Goal: Find specific page/section: Find specific page/section

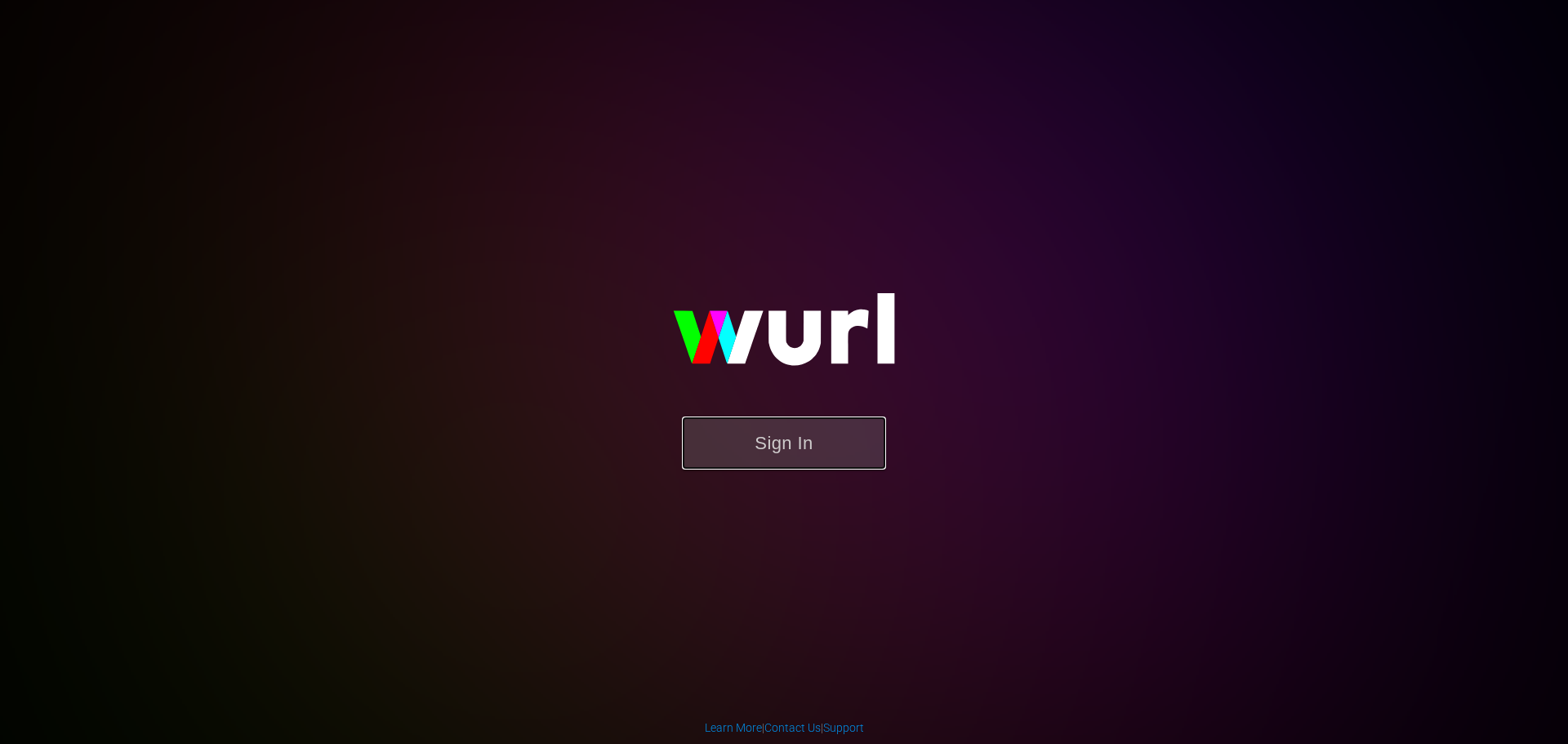
click at [788, 439] on button "Sign In" at bounding box center [784, 443] width 204 height 53
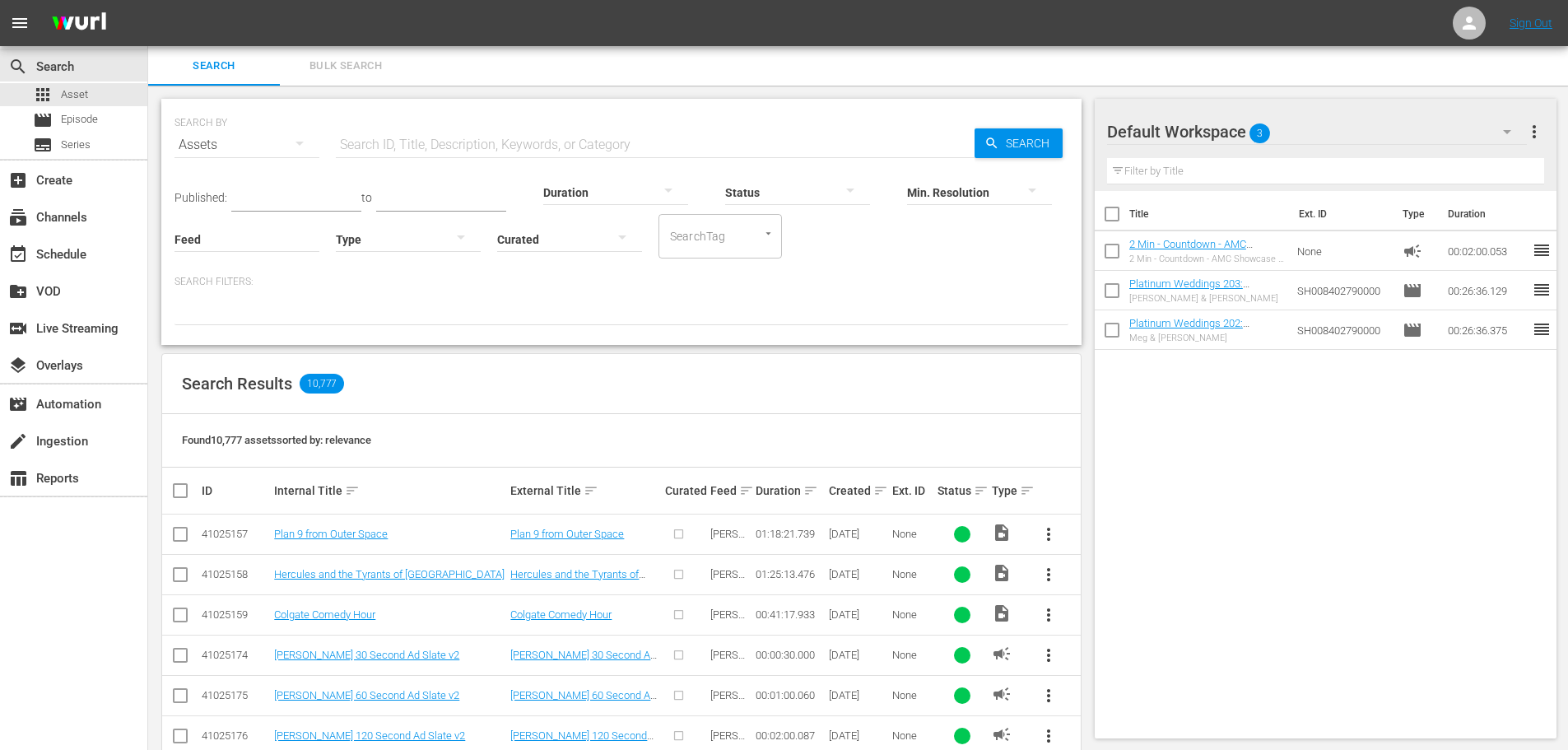
click at [466, 144] on input "text" at bounding box center [655, 145] width 639 height 39
paste input "AMCNVR0000036985"
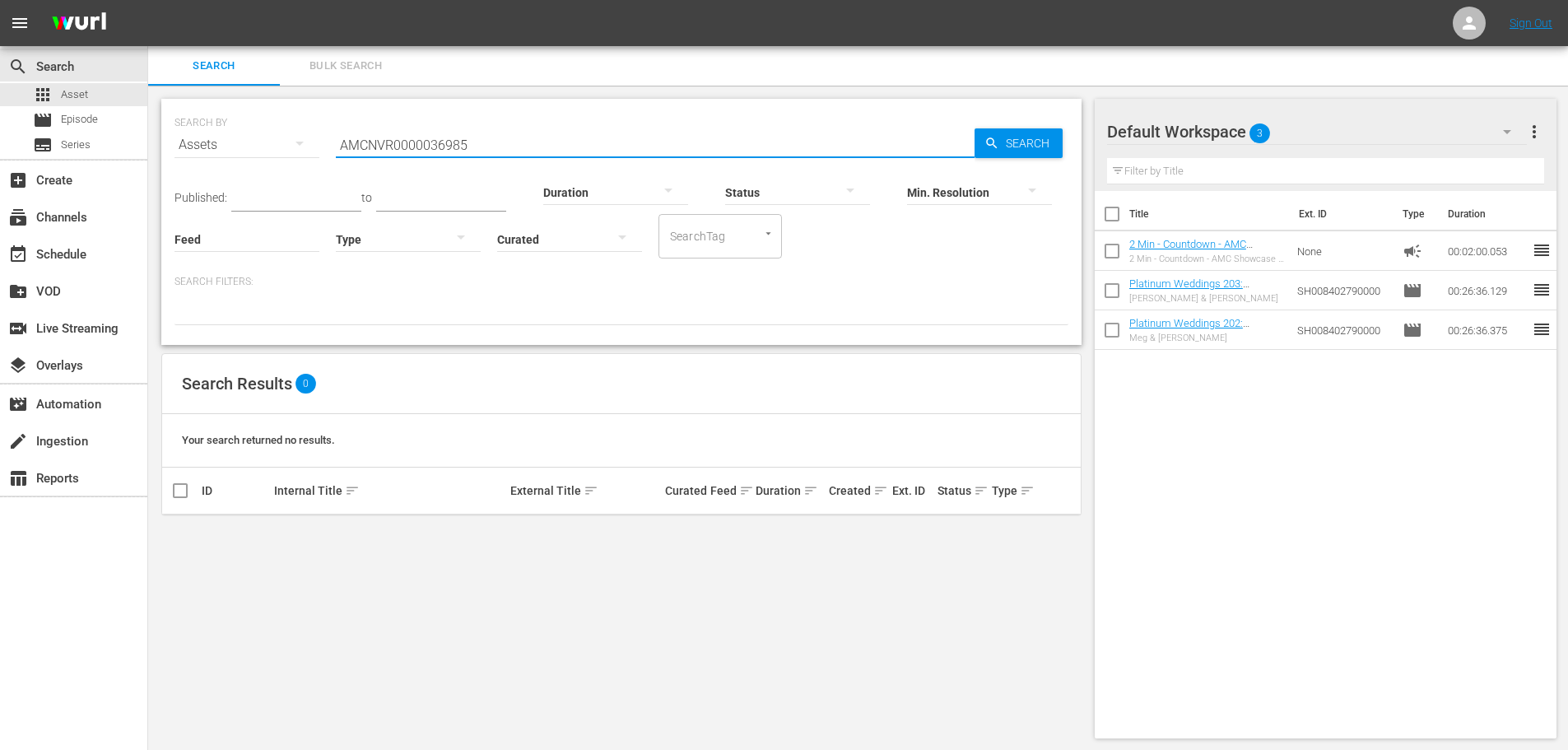
drag, startPoint x: 565, startPoint y: 143, endPoint x: 295, endPoint y: 116, distance: 271.3
click at [295, 116] on div "SEARCH BY Search By Assets Search ID, Title, Description, Keywords, or Category…" at bounding box center [622, 135] width 894 height 59
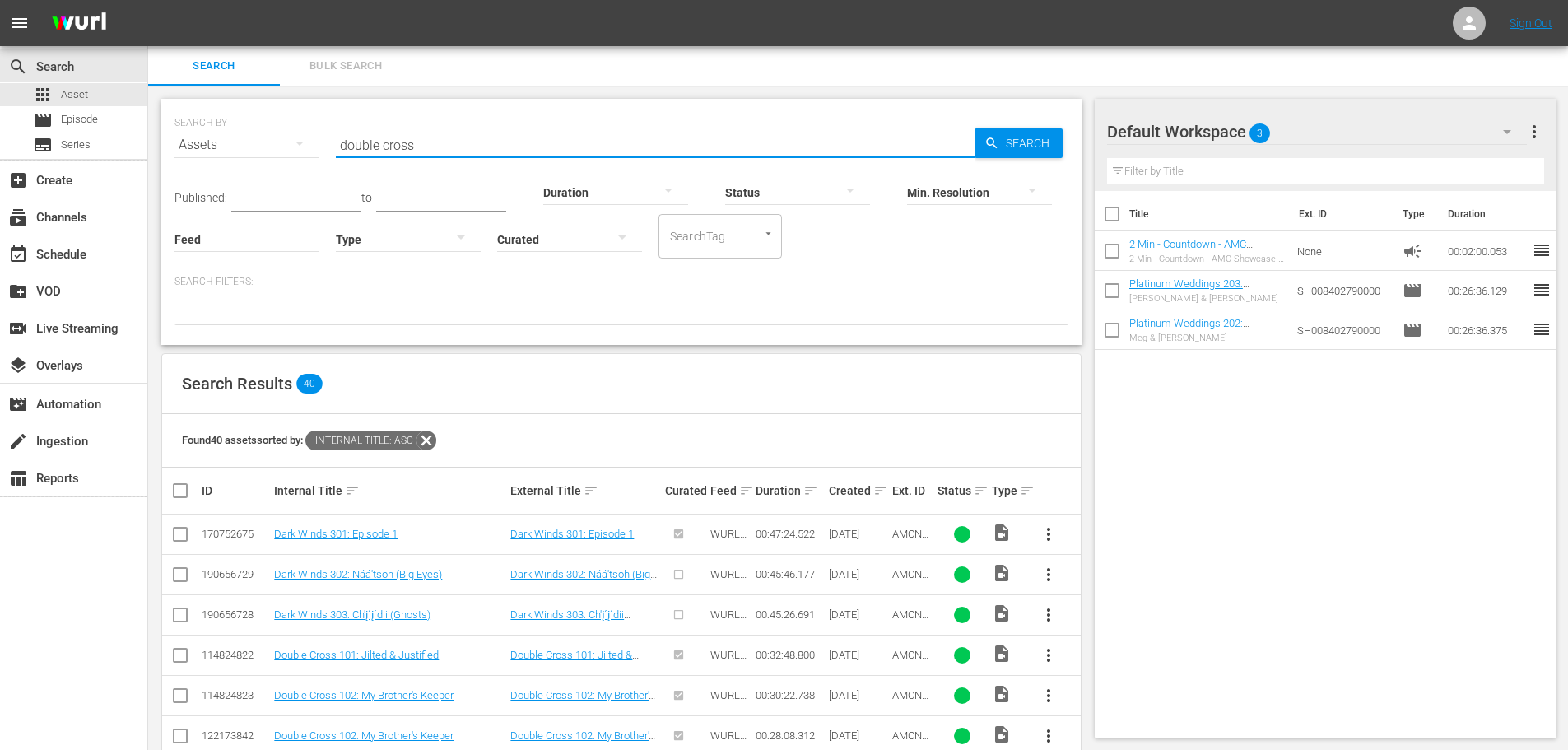
click at [456, 137] on input "double cross" at bounding box center [655, 145] width 639 height 39
click at [1087, 93] on div "SEARCH BY Search By Assets Search ID, Title, Description, Keywords, or Category…" at bounding box center [621, 738] width 946 height 1306
click at [1087, 105] on div "SEARCH BY Search By Assets Search ID, Title, Description, Keywords, or Category…" at bounding box center [621, 738] width 946 height 1306
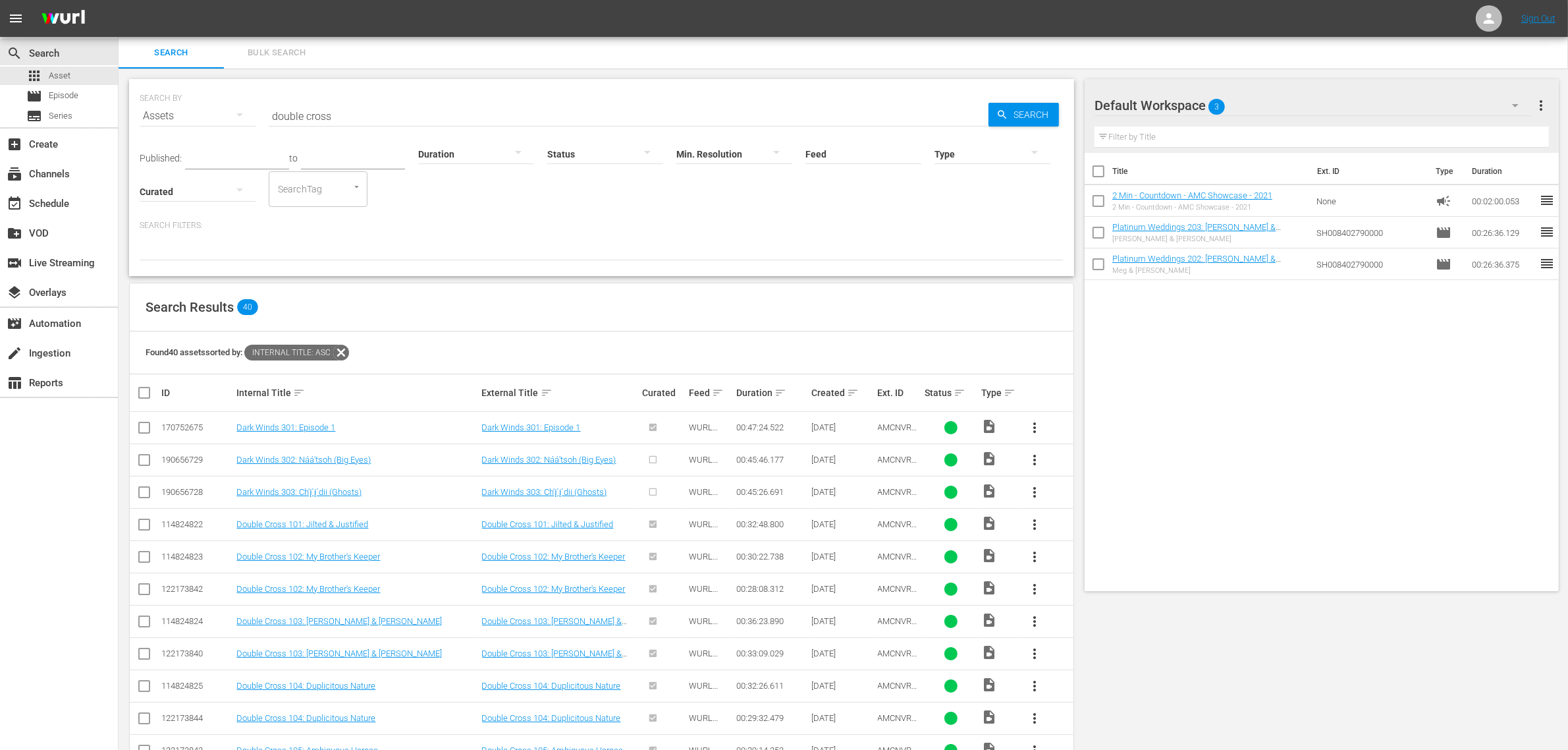
click at [352, 119] on input "double cross" at bounding box center [628, 116] width 719 height 31
type input "double cross 101"
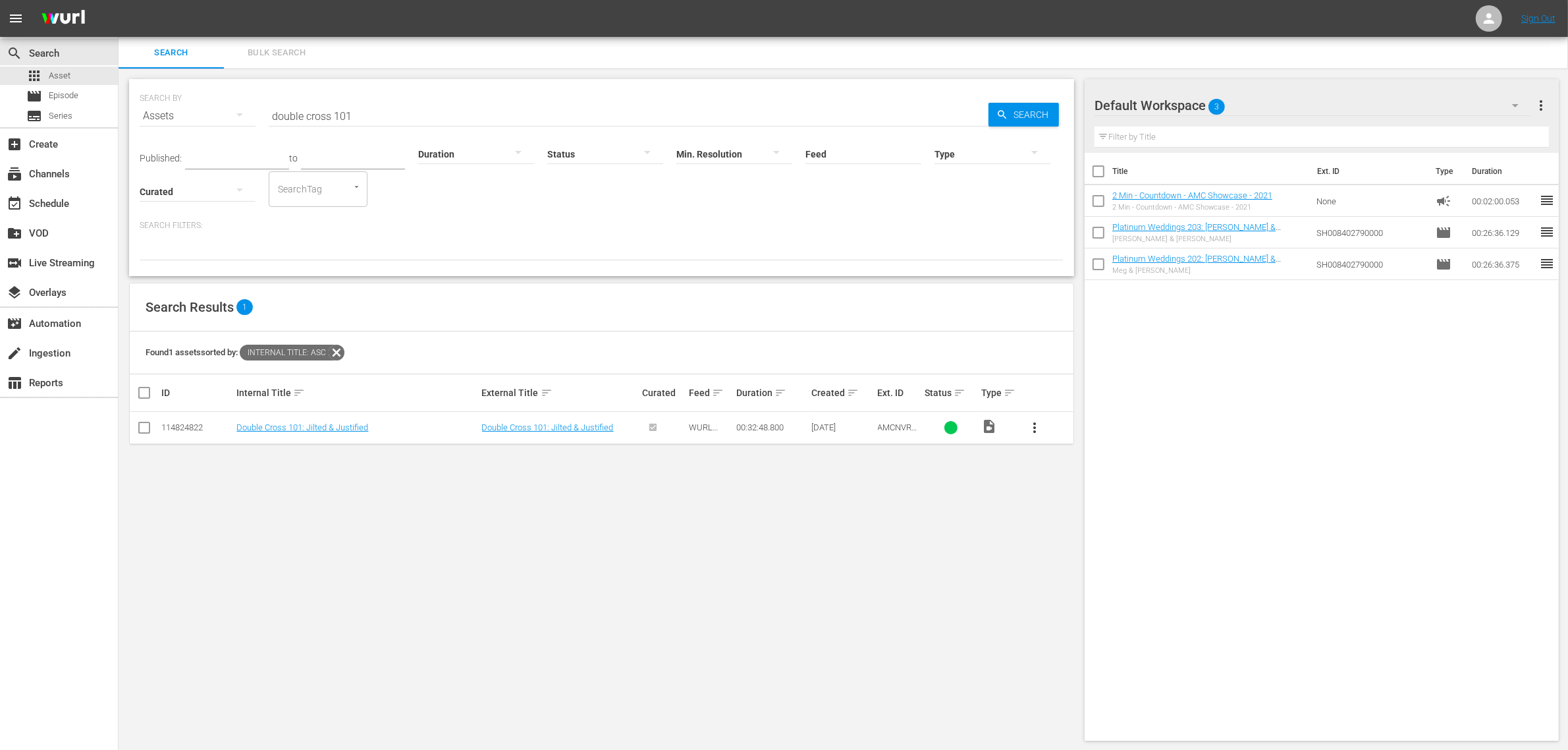
click at [305, 537] on div "SEARCH BY Search By Assets Search ID, Title, Description, Keywords, or Category…" at bounding box center [601, 409] width 966 height 682
click at [229, 115] on button "button" at bounding box center [240, 115] width 31 height 31
click at [224, 114] on div "Channels Series Episodes Assets" at bounding box center [784, 375] width 1568 height 750
click at [372, 115] on input "double cross 101" at bounding box center [628, 116] width 719 height 31
click at [548, 426] on link "Double Cross 101: Jilted & Justified" at bounding box center [547, 427] width 132 height 10
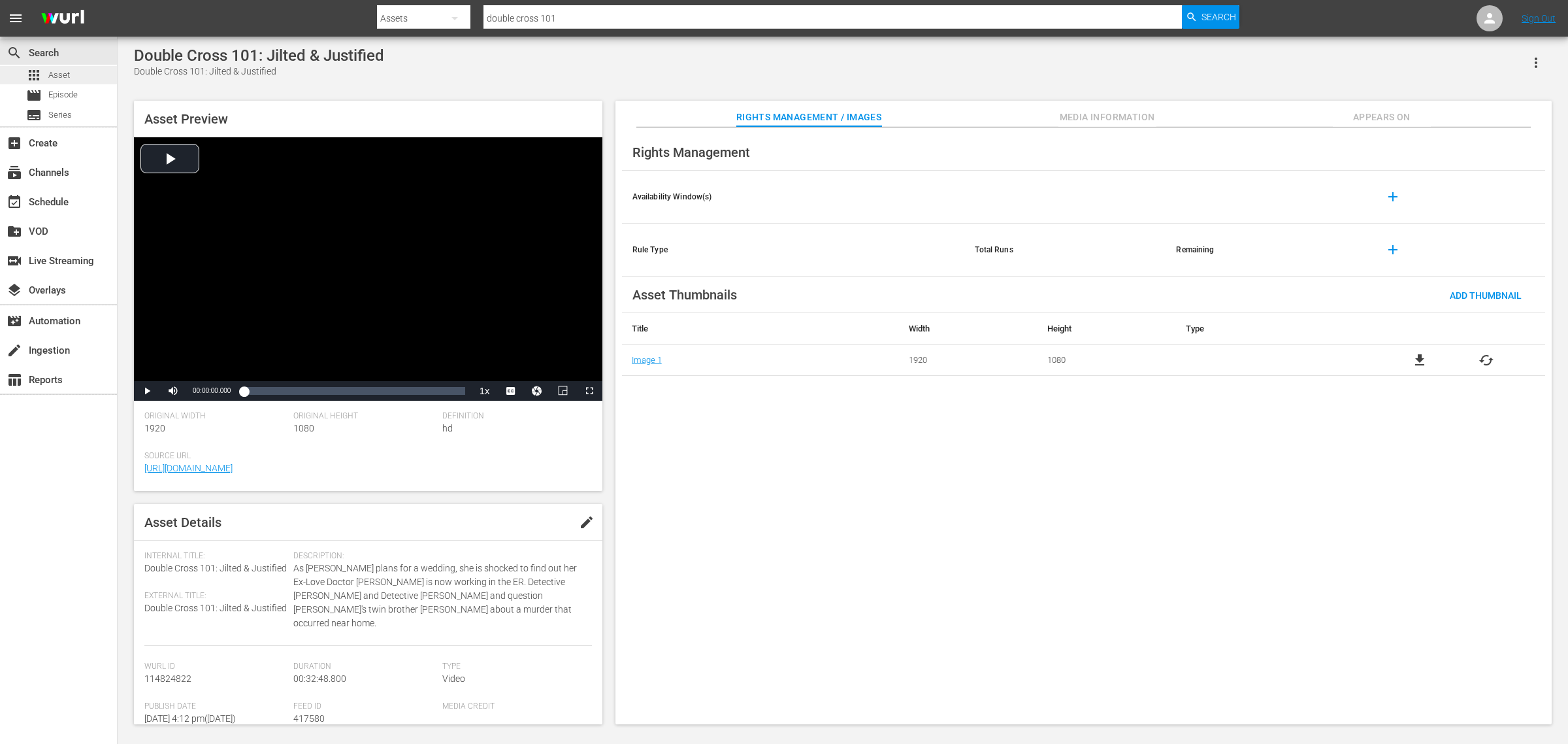
click at [74, 76] on div "apps Asset" at bounding box center [58, 75] width 117 height 19
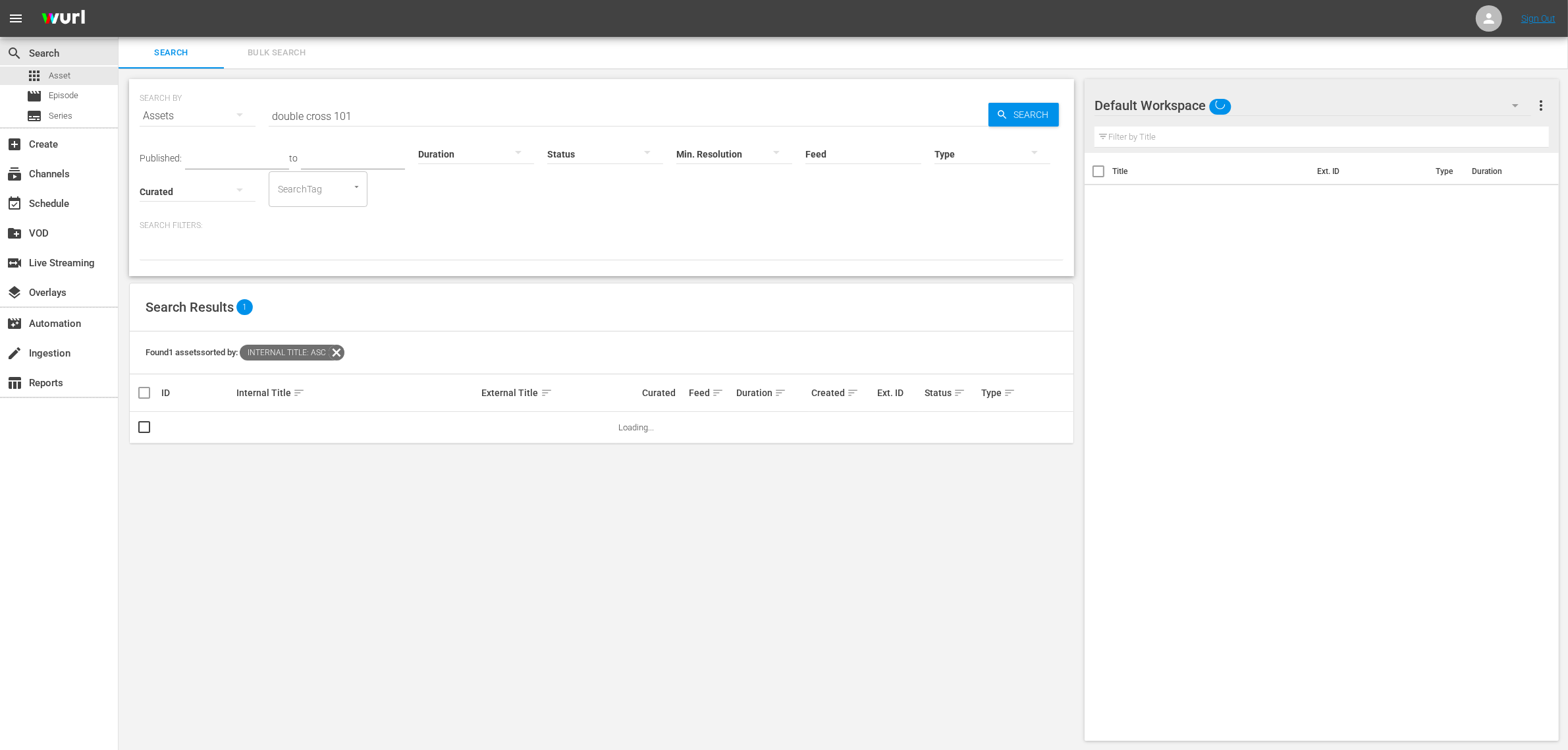
click at [373, 115] on input "double cross 101" at bounding box center [628, 116] width 719 height 31
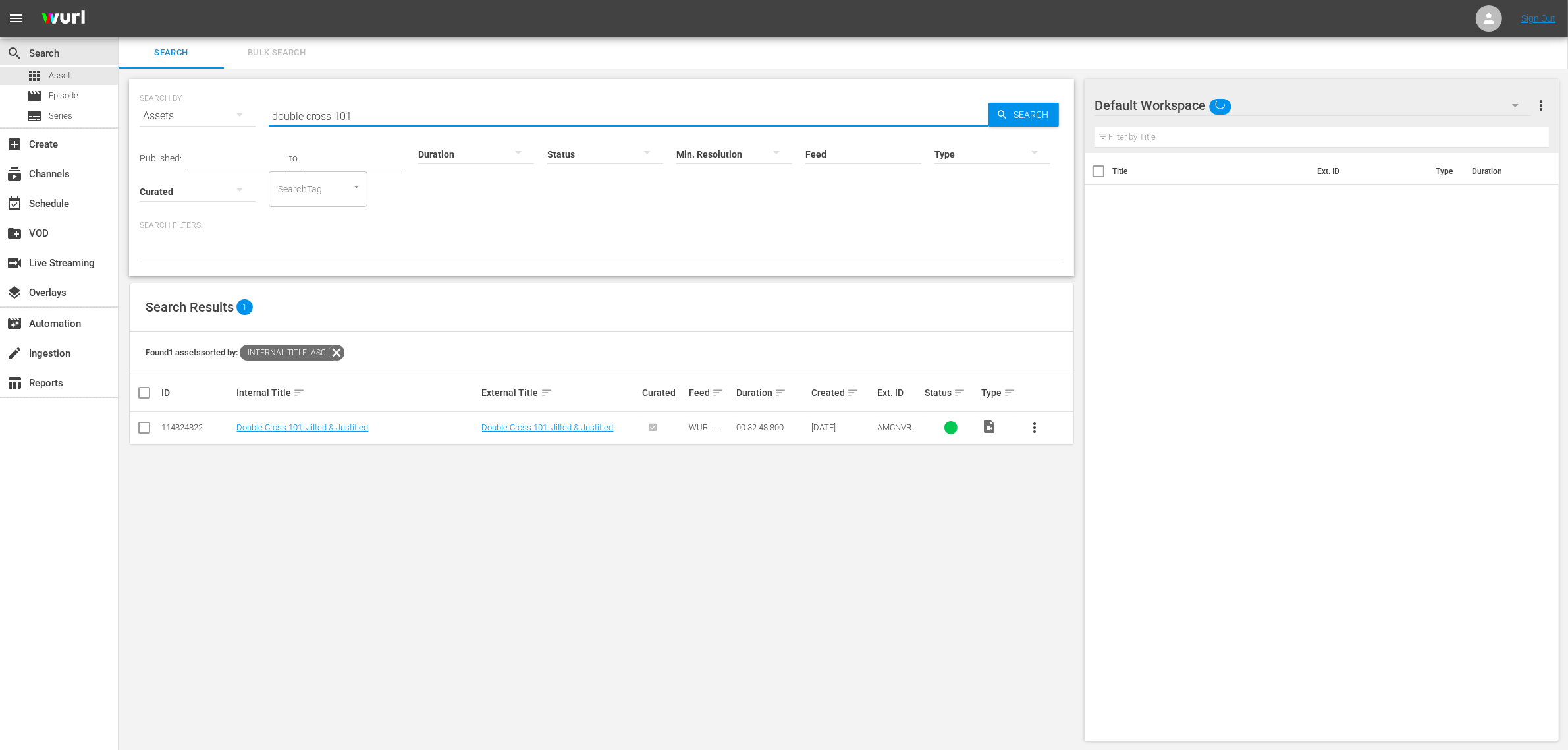
drag, startPoint x: 394, startPoint y: 117, endPoint x: 202, endPoint y: 113, distance: 192.0
click at [202, 113] on div "SEARCH BY Search By Assets Search ID, Title, Description, Keywords, or Category…" at bounding box center [602, 108] width 924 height 48
paste input "AMCNVR0000036985"
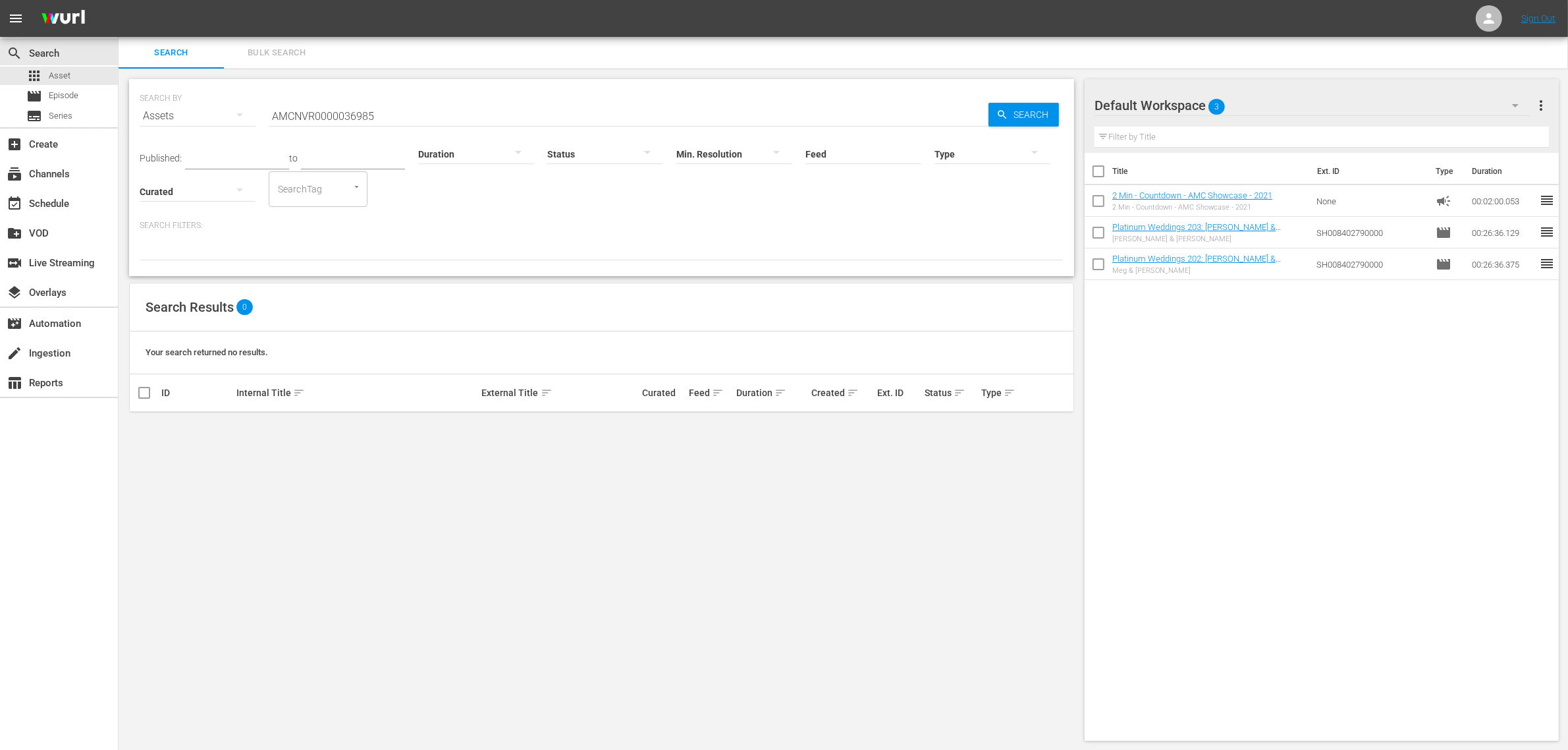
click at [863, 581] on div "SEARCH BY Search By Assets Search ID, Title, Description, Keywords, or Category…" at bounding box center [601, 409] width 966 height 682
click at [380, 119] on input "AMCNVR0000036985" at bounding box center [628, 116] width 719 height 31
type input "A"
paste input "AMCNVR0000037094"
type input "AMCNVR0000037094"
